Goal: Task Accomplishment & Management: Manage account settings

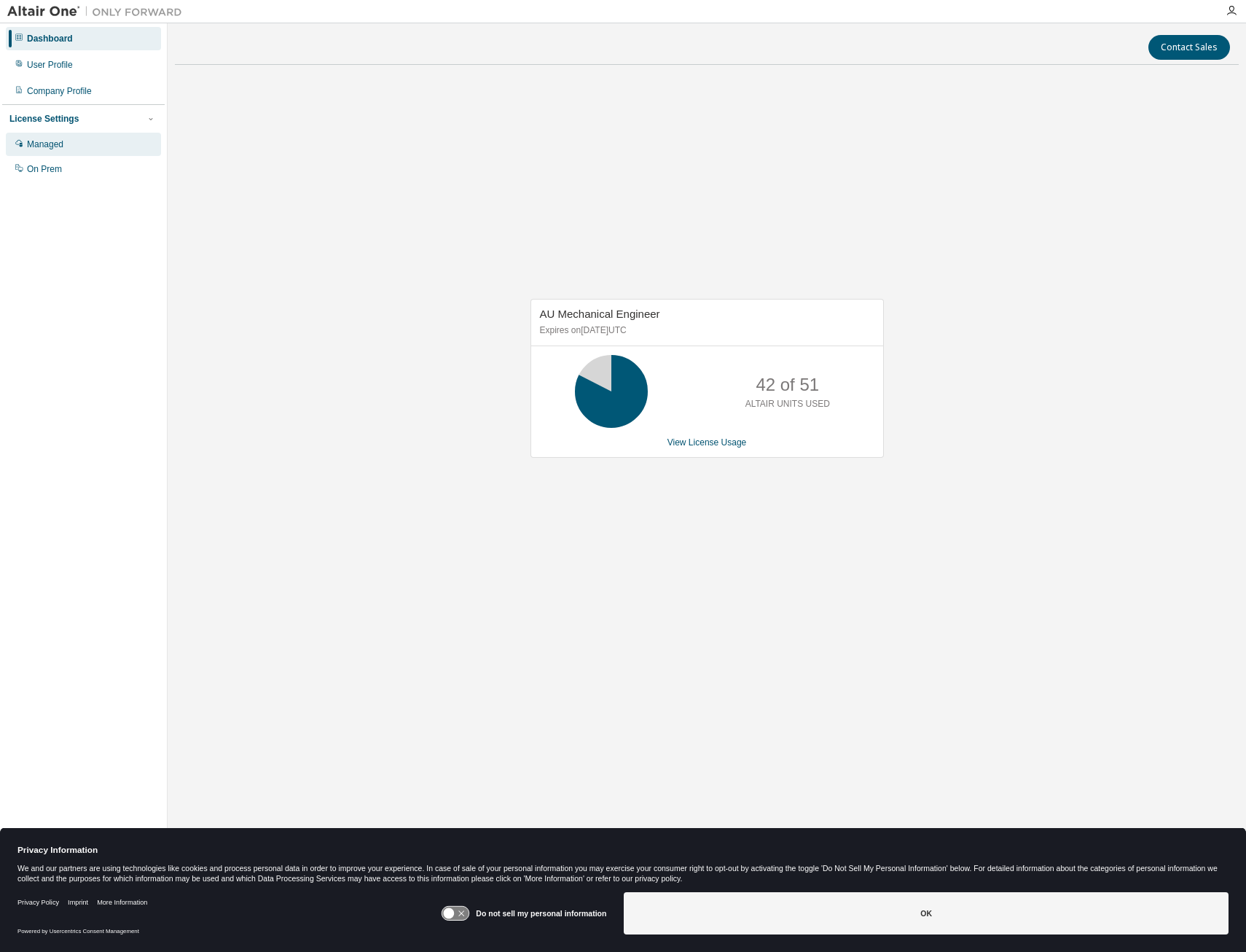
click at [50, 149] on div "Managed" at bounding box center [45, 144] width 37 height 11
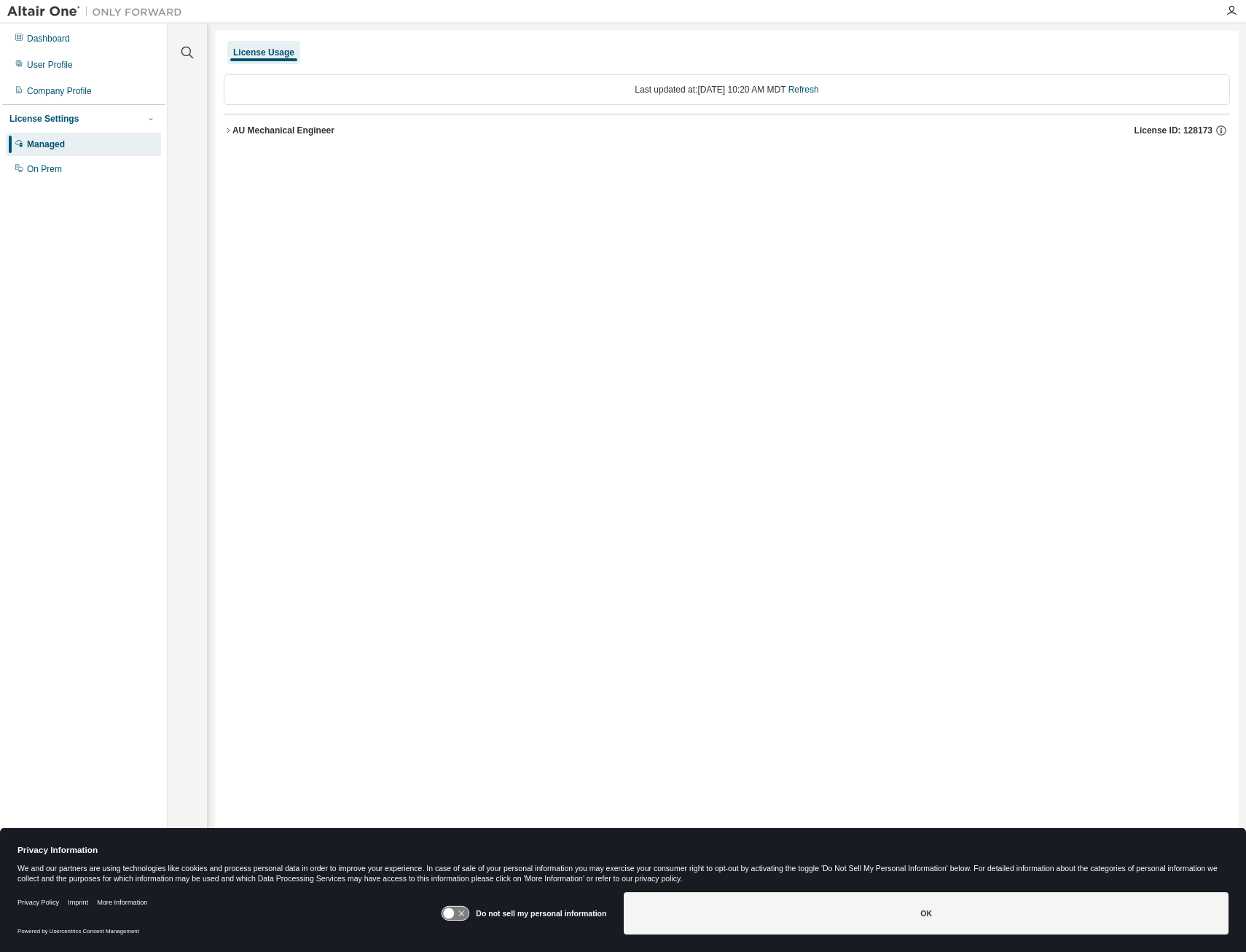
click at [226, 127] on icon "button" at bounding box center [227, 130] width 8 height 8
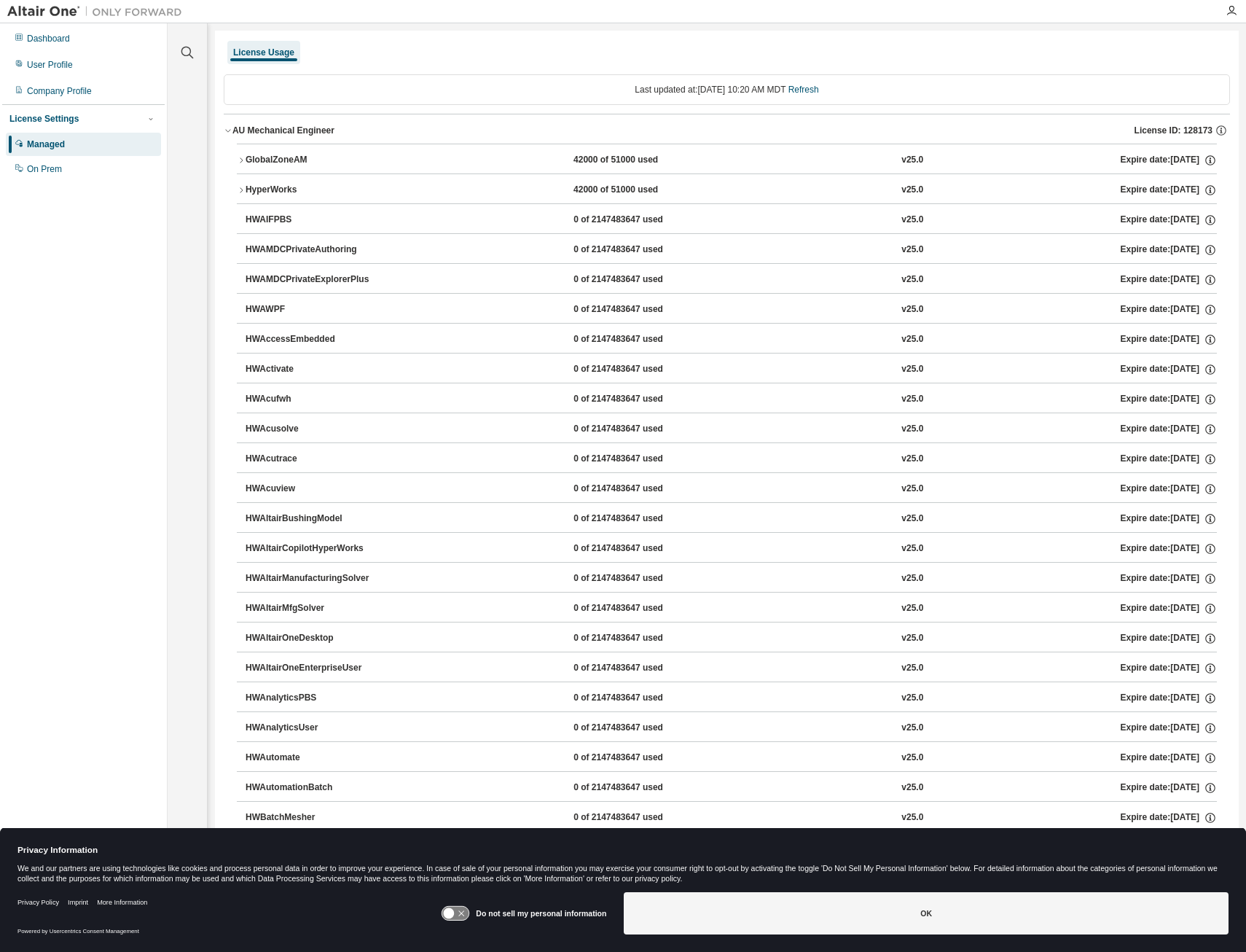
click at [239, 191] on icon "button" at bounding box center [241, 189] width 8 height 8
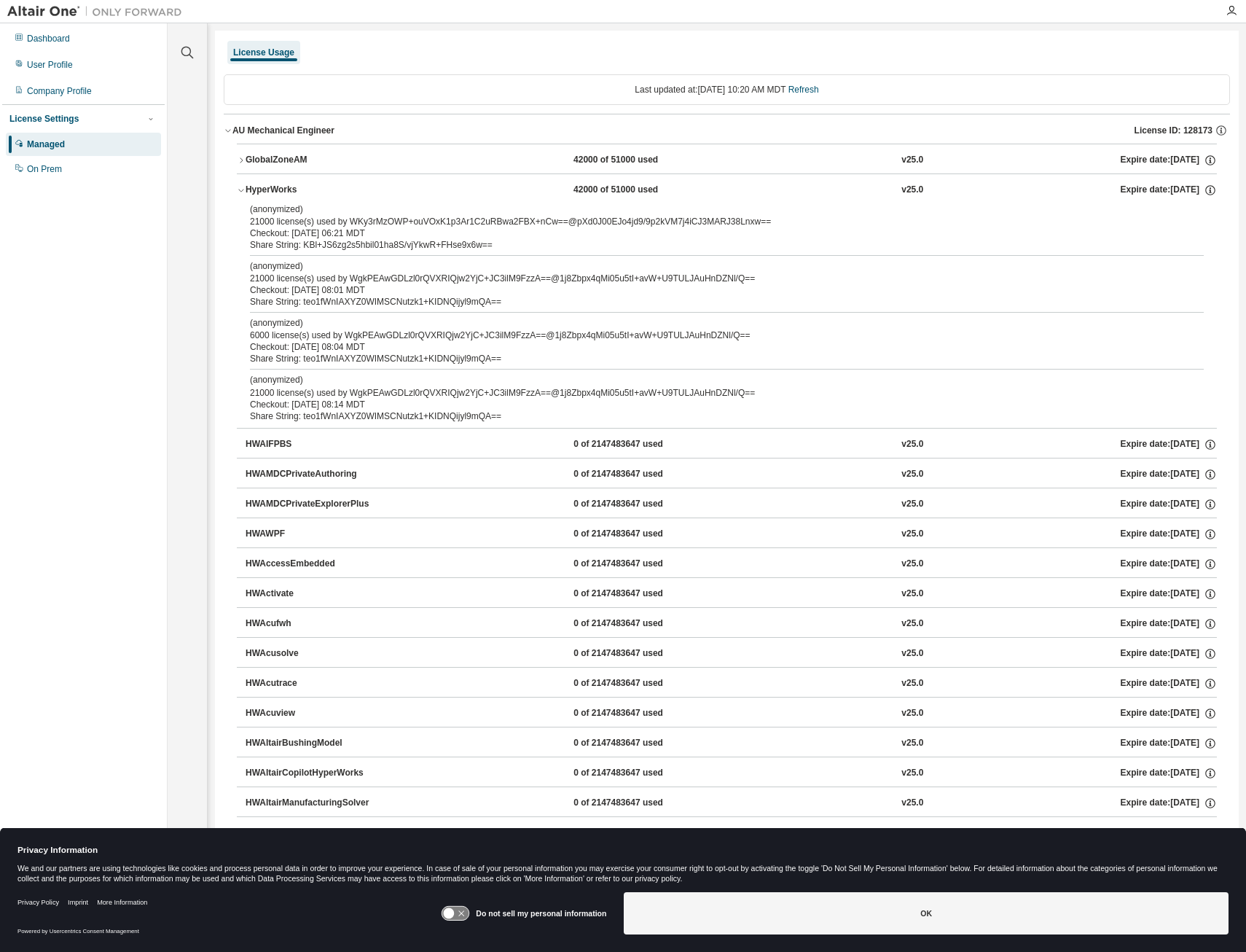
click at [239, 190] on icon "button" at bounding box center [241, 189] width 8 height 8
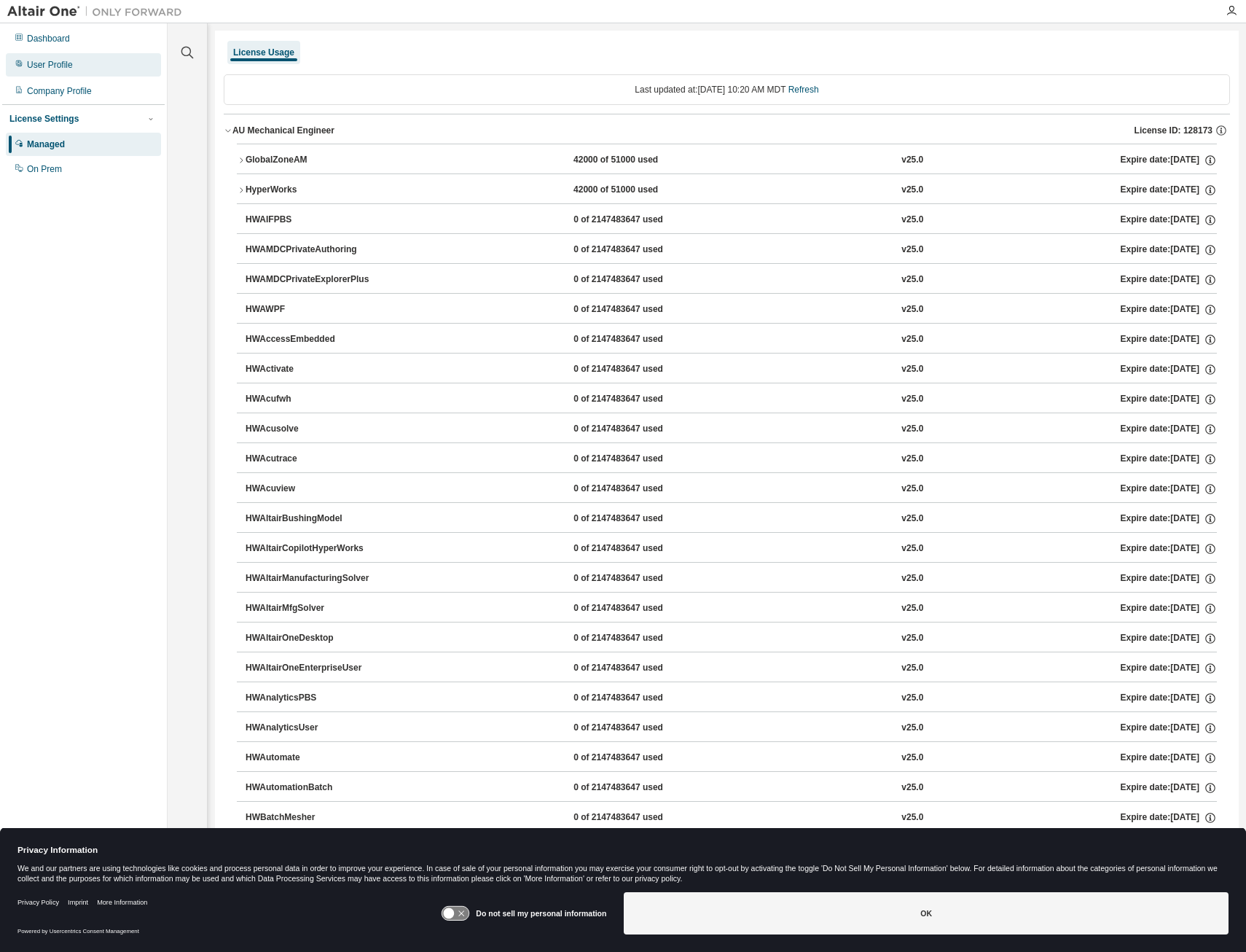
click at [51, 66] on div "User Profile" at bounding box center [50, 65] width 46 height 11
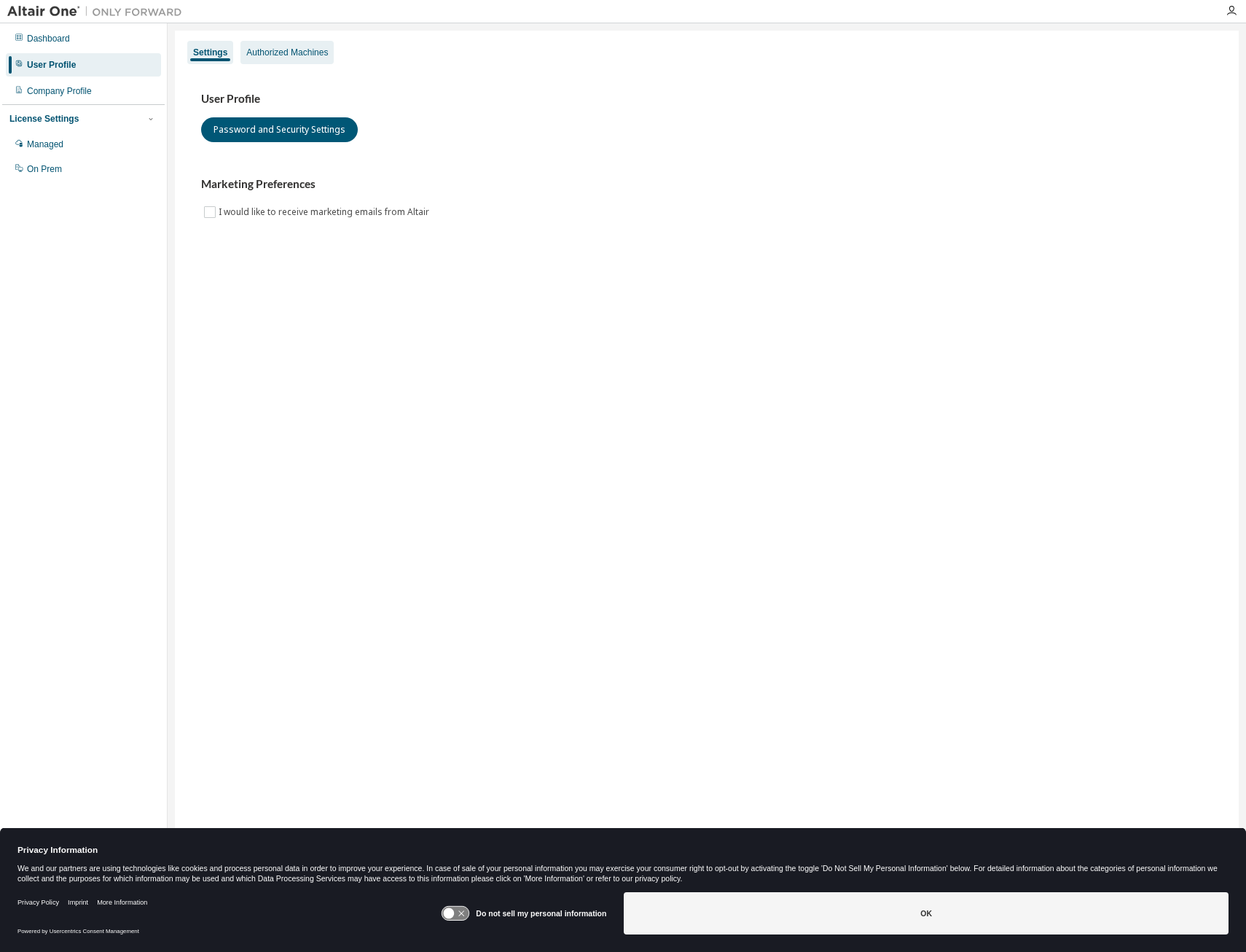
click at [296, 48] on div "Authorized Machines" at bounding box center [286, 52] width 81 height 11
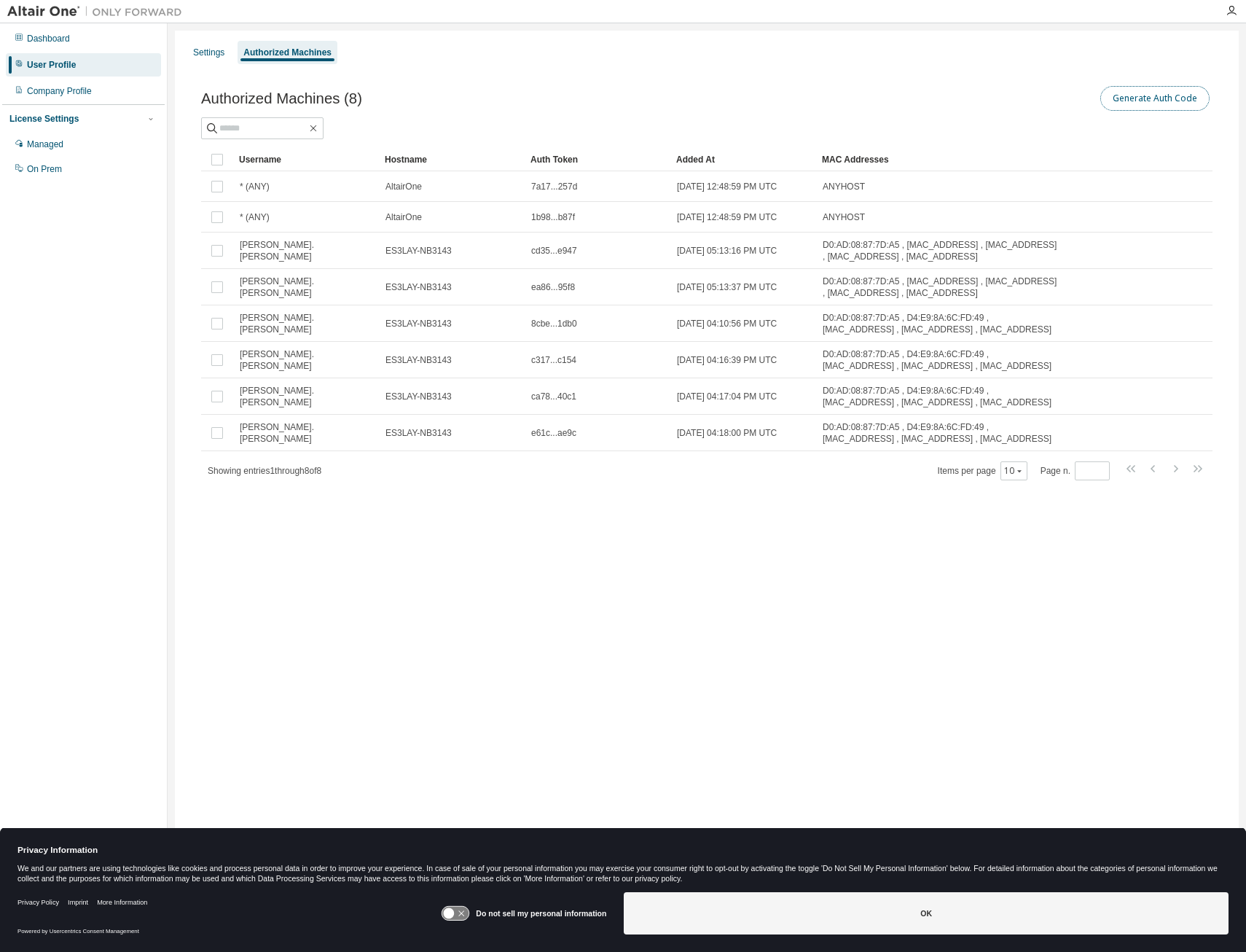
click at [1134, 105] on button "Generate Auth Code" at bounding box center [1154, 98] width 110 height 24
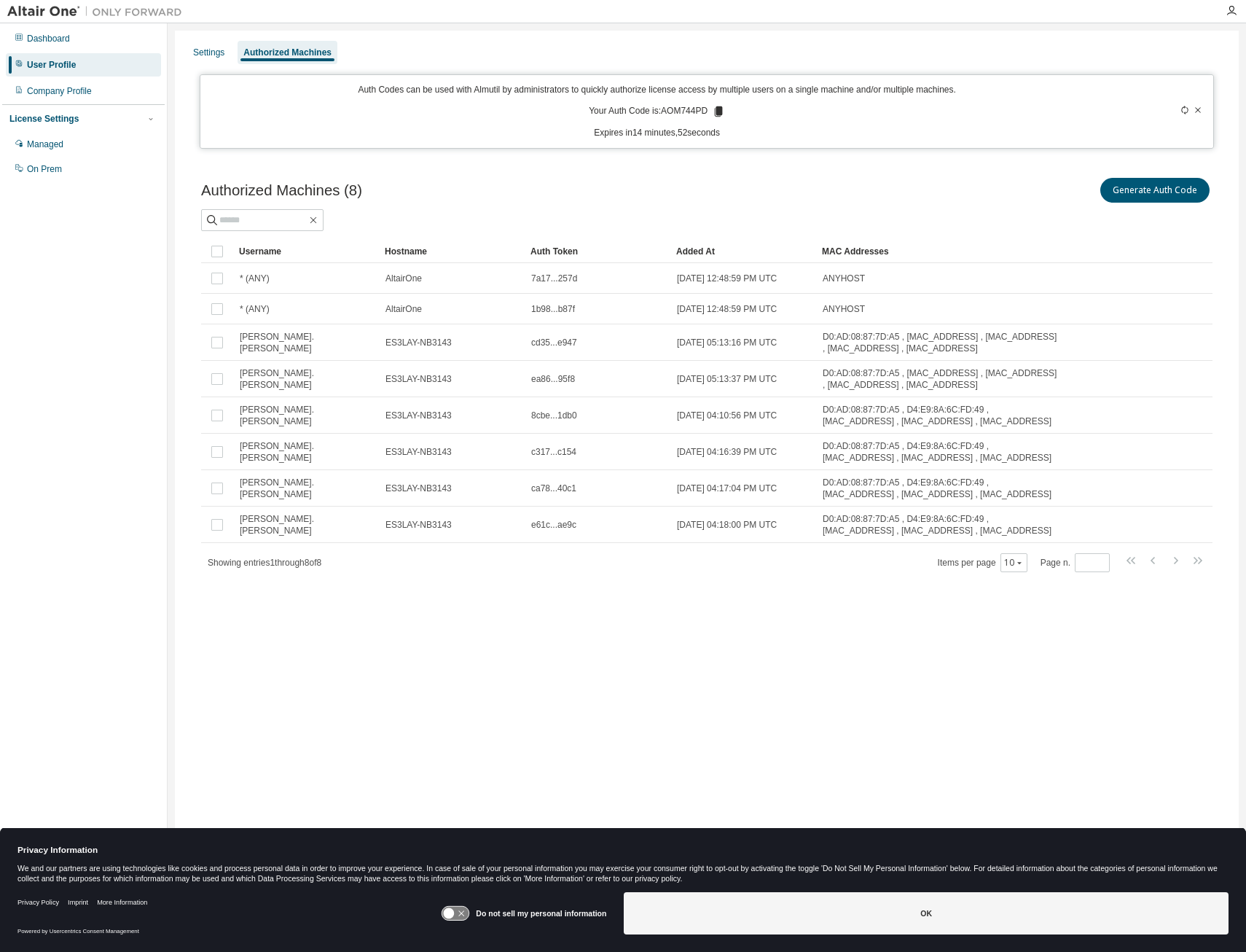
click at [1197, 108] on icon at bounding box center [1197, 110] width 8 height 8
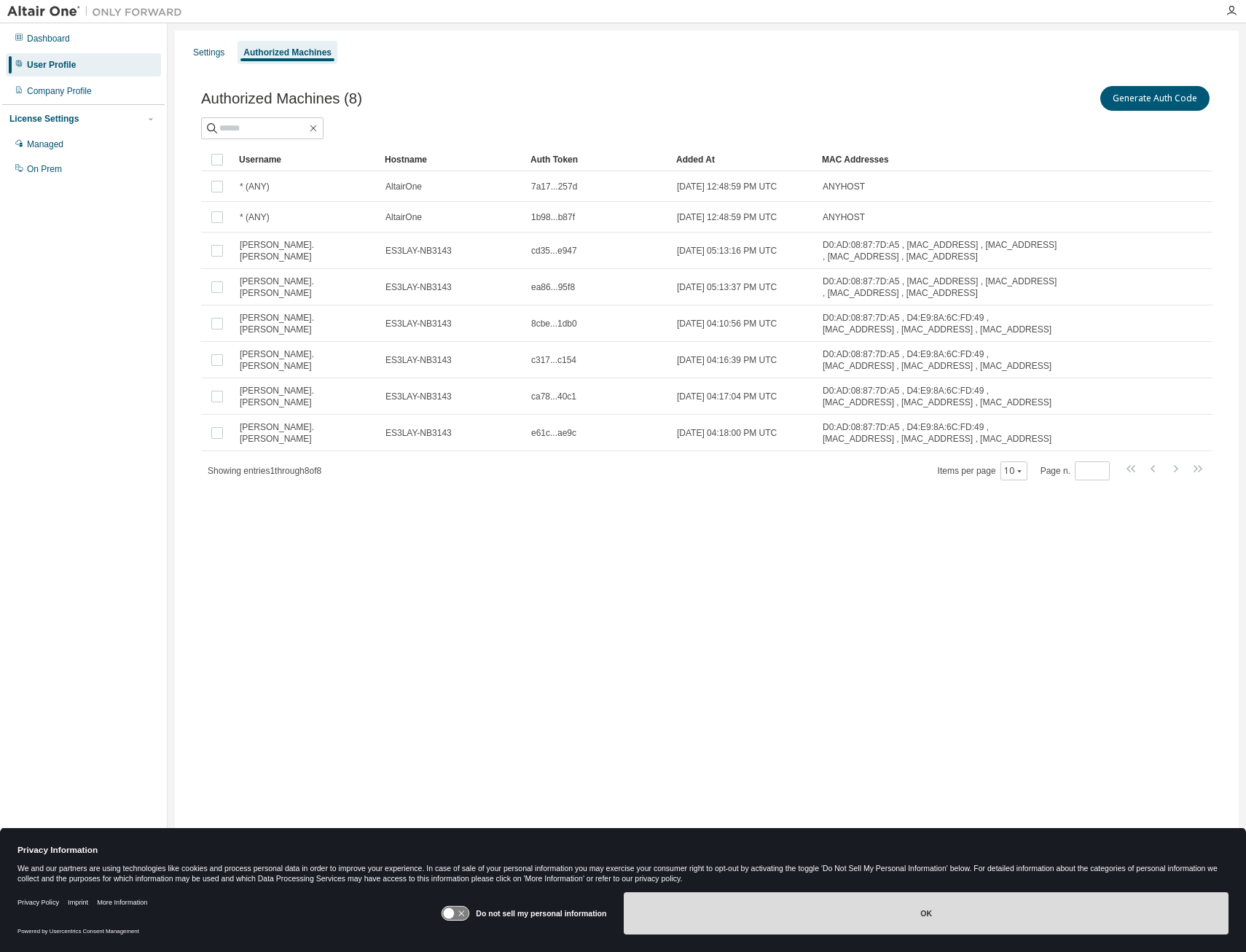
click at [997, 929] on button "OK" at bounding box center [926, 913] width 605 height 42
